Goal: Book appointment/travel/reservation

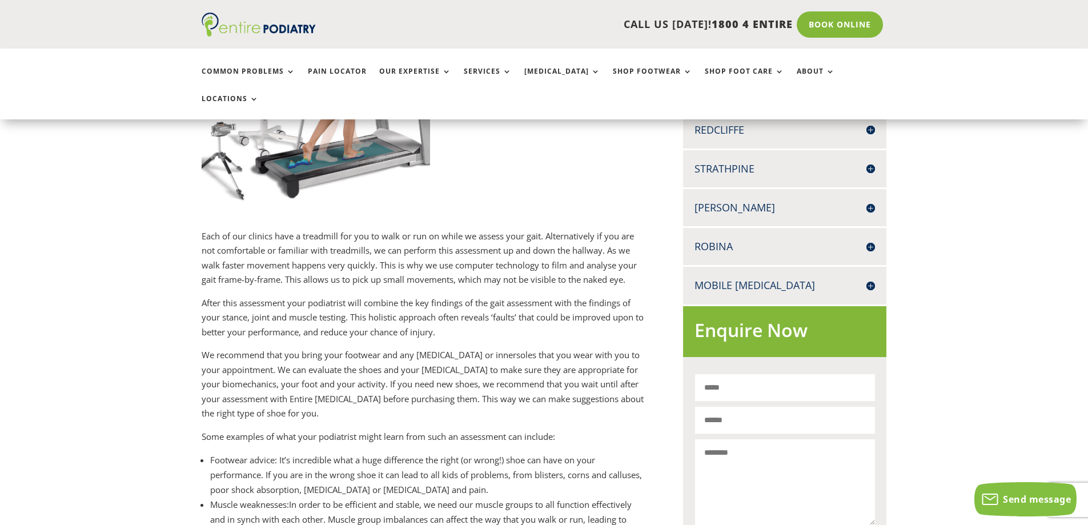
scroll to position [502, 0]
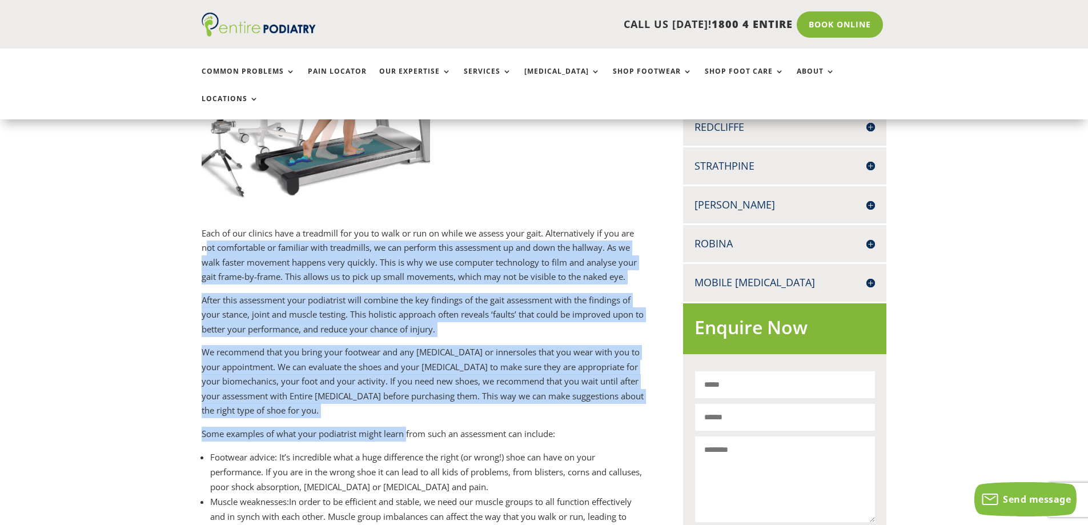
drag, startPoint x: 209, startPoint y: 224, endPoint x: 408, endPoint y: 416, distance: 276.6
click at [408, 416] on div "Each of our clinics have a treadmill for you to walk or run on while we assess …" at bounding box center [424, 453] width 444 height 454
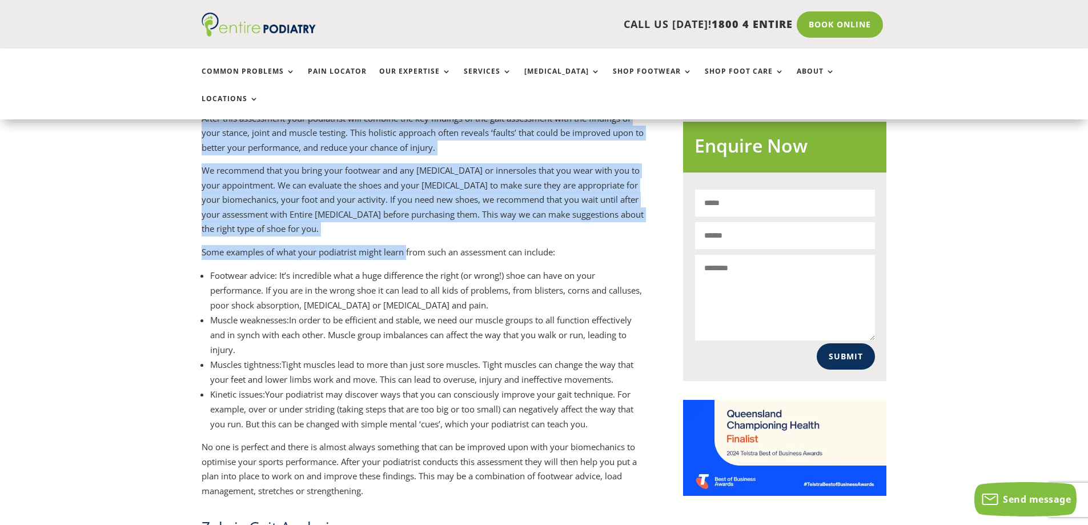
scroll to position [685, 0]
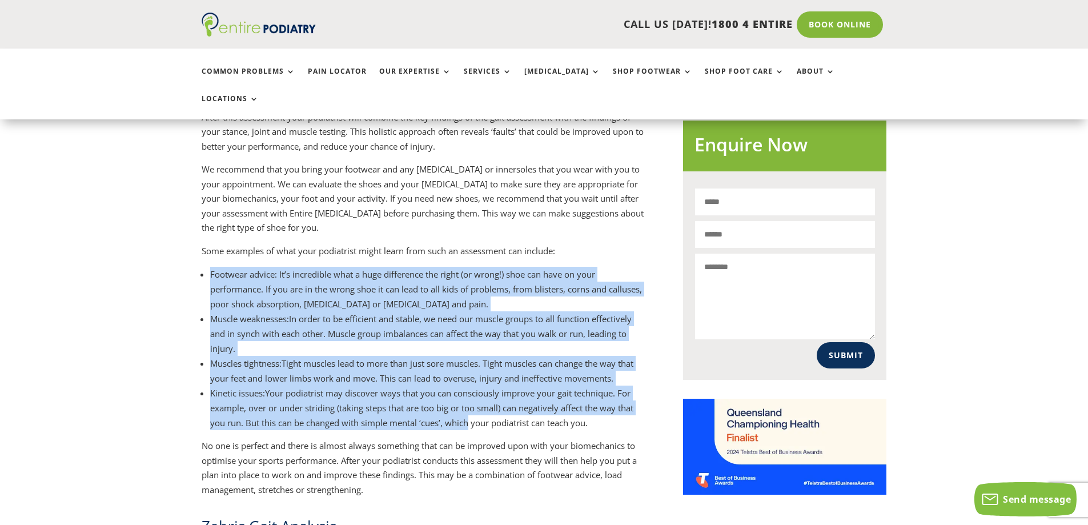
drag, startPoint x: 211, startPoint y: 244, endPoint x: 460, endPoint y: 402, distance: 294.1
click at [464, 401] on ul "Footwear advice : It’s incredible what a huge difference the right (or wrong!) …" at bounding box center [424, 353] width 444 height 172
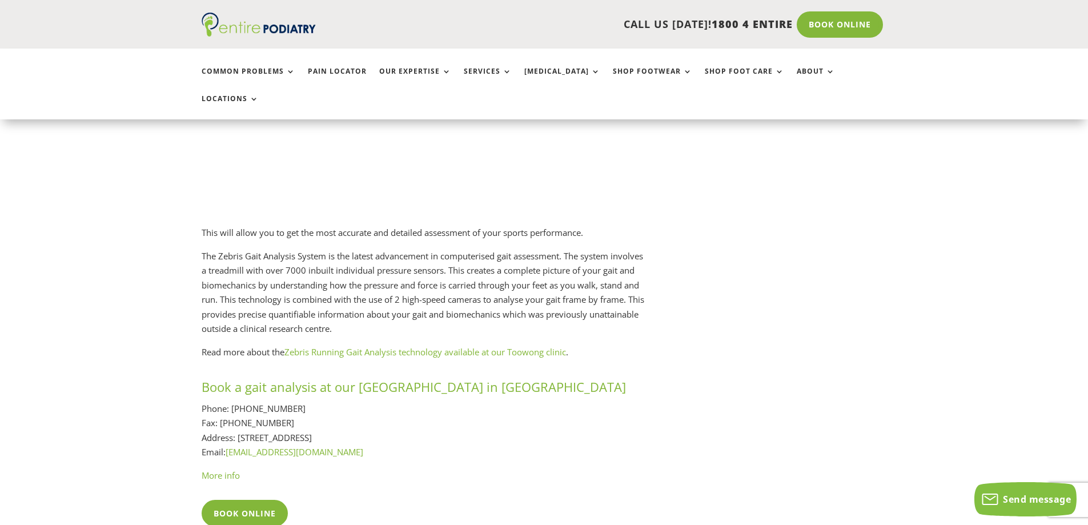
scroll to position [1359, 0]
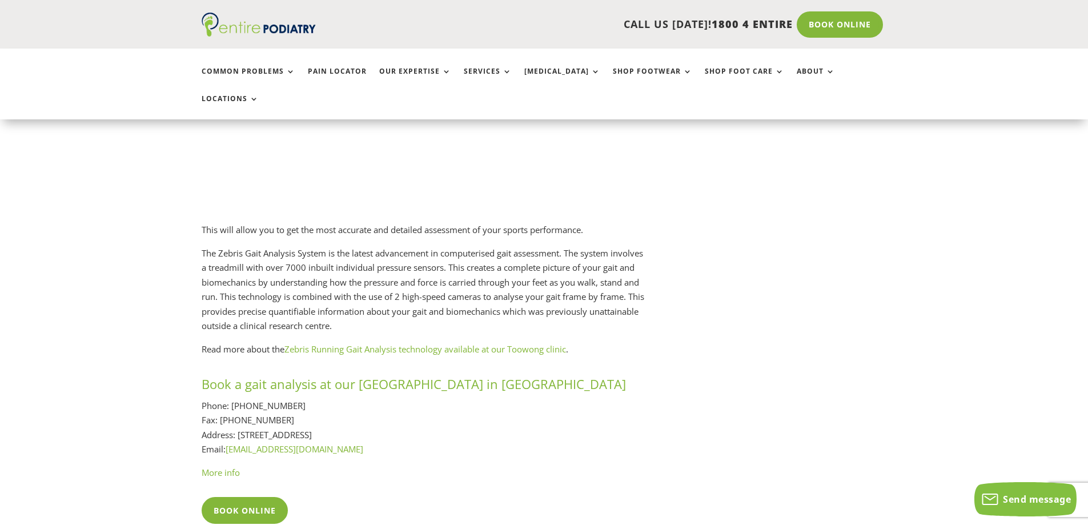
click at [391, 375] on h3 "Book a gait analysis at our [GEOGRAPHIC_DATA] in [GEOGRAPHIC_DATA]" at bounding box center [424, 386] width 444 height 23
copy h3 "Toowong"
click at [363, 267] on p "The Zebris Gait Analysis System is the latest advancement in computerised gait …" at bounding box center [424, 294] width 444 height 96
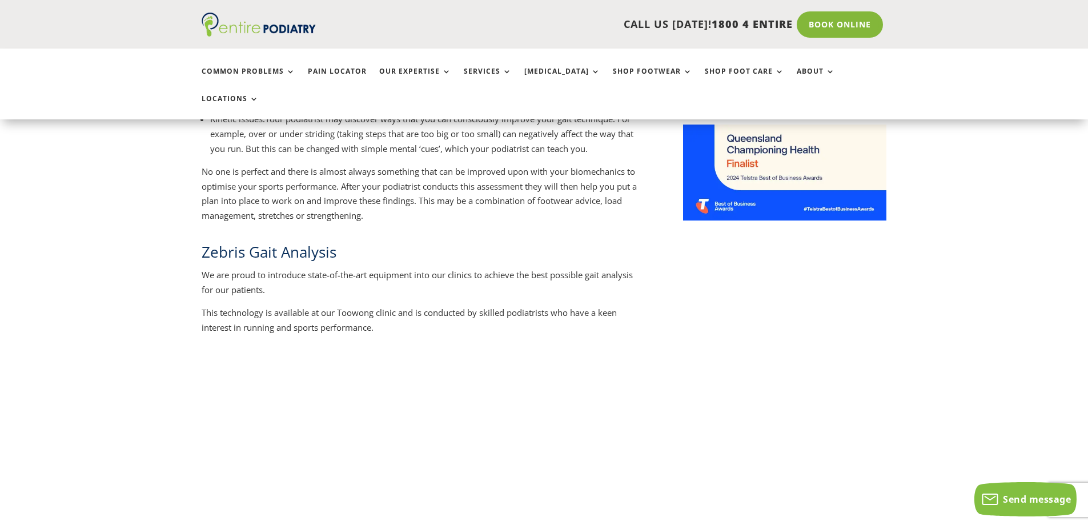
scroll to position [1188, 0]
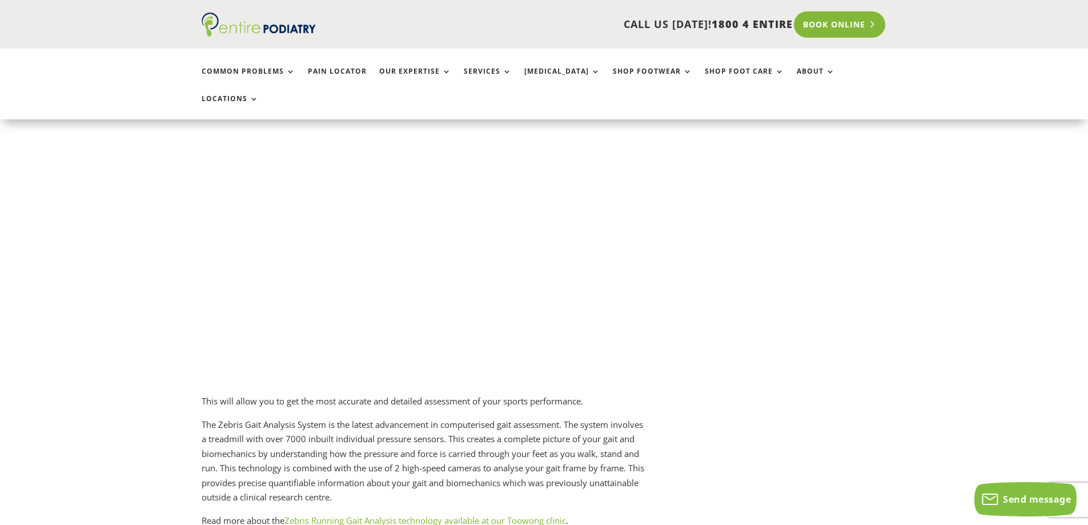
click at [858, 24] on link "Book Online" at bounding box center [840, 24] width 92 height 26
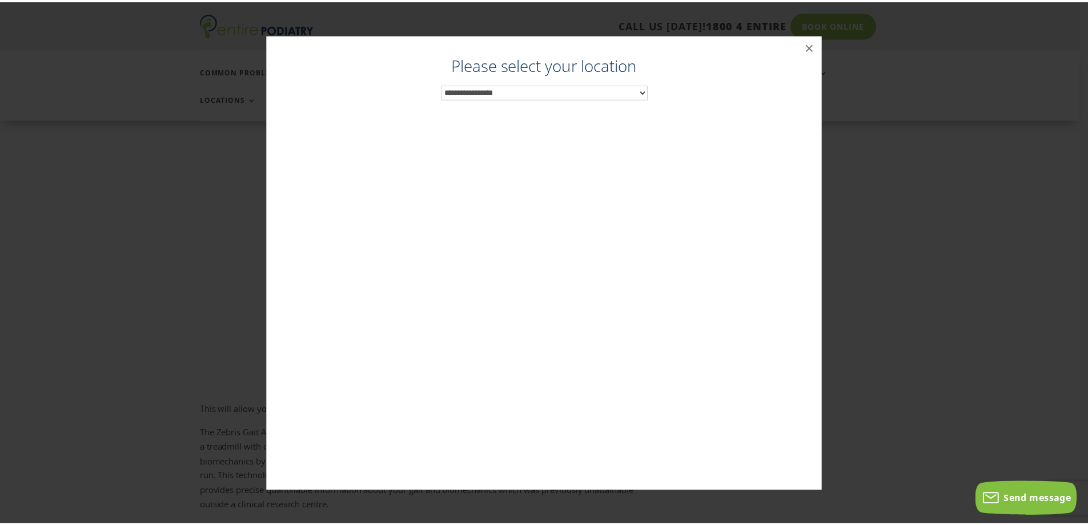
scroll to position [1178, 0]
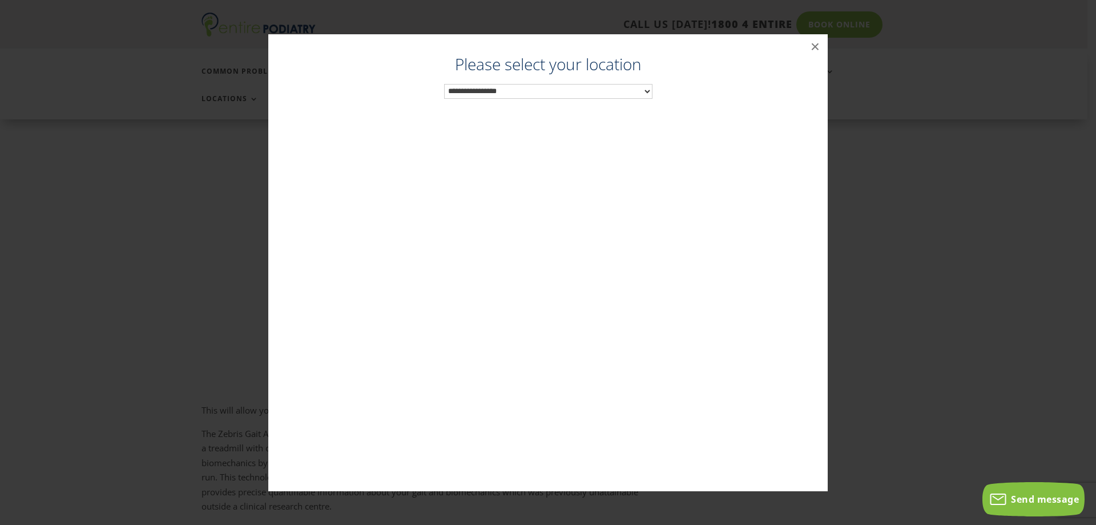
click at [578, 84] on select "**********" at bounding box center [548, 91] width 208 height 15
click at [218, 432] on div "Podiatrist Toowong ×" at bounding box center [548, 263] width 1087 height 480
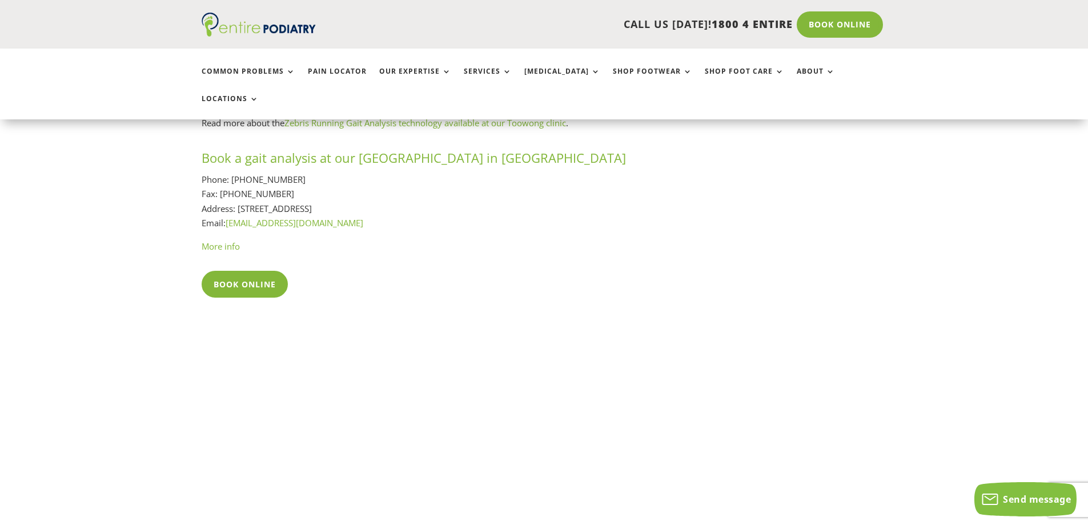
scroll to position [1589, 0]
